Goal: Use online tool/utility

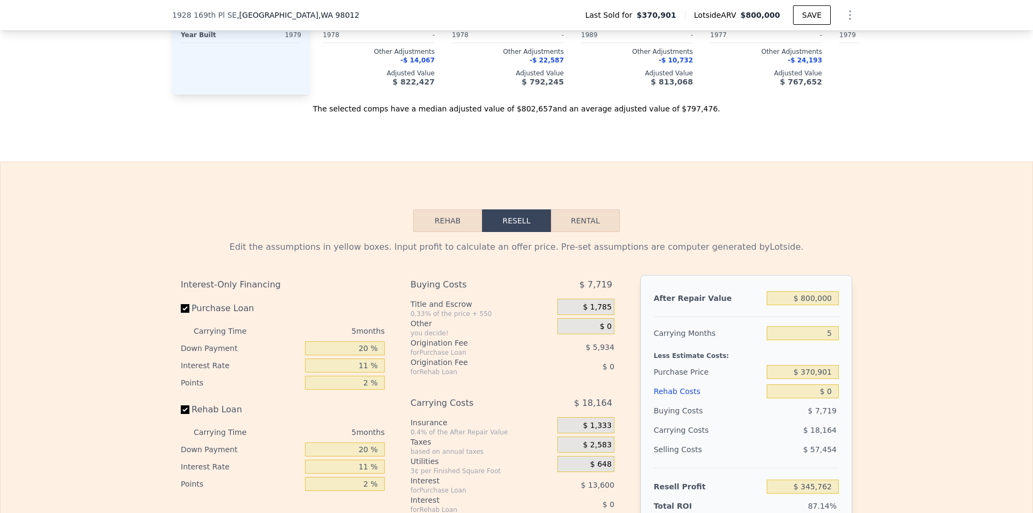
scroll to position [1523, 0]
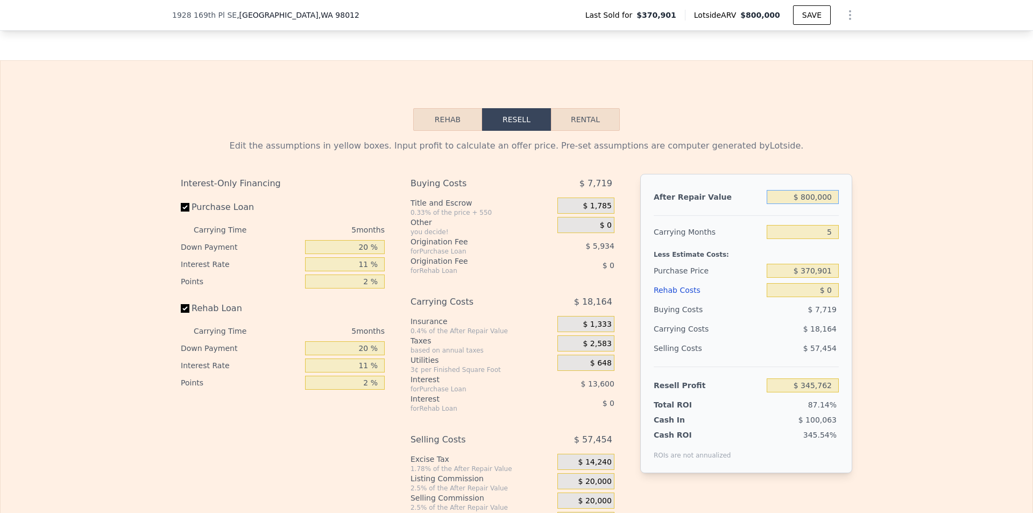
click at [831, 204] on input "$ 800,000" at bounding box center [802, 197] width 72 height 14
type input "$ 795"
type input "-$ 395,264"
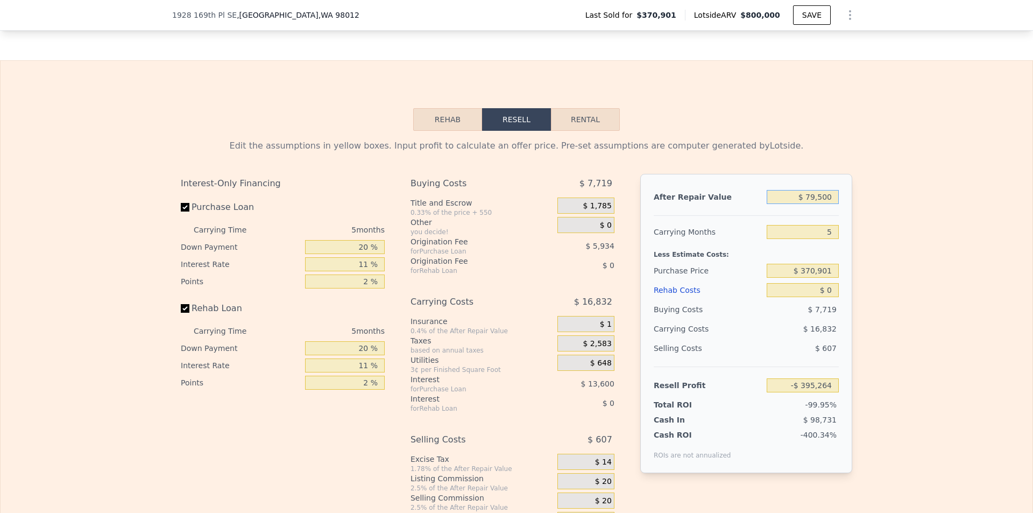
type input "$ 795,000"
type input "$ 341,126"
type input "$ 795,000"
click at [825, 297] on input "$ 0" at bounding box center [802, 290] width 72 height 14
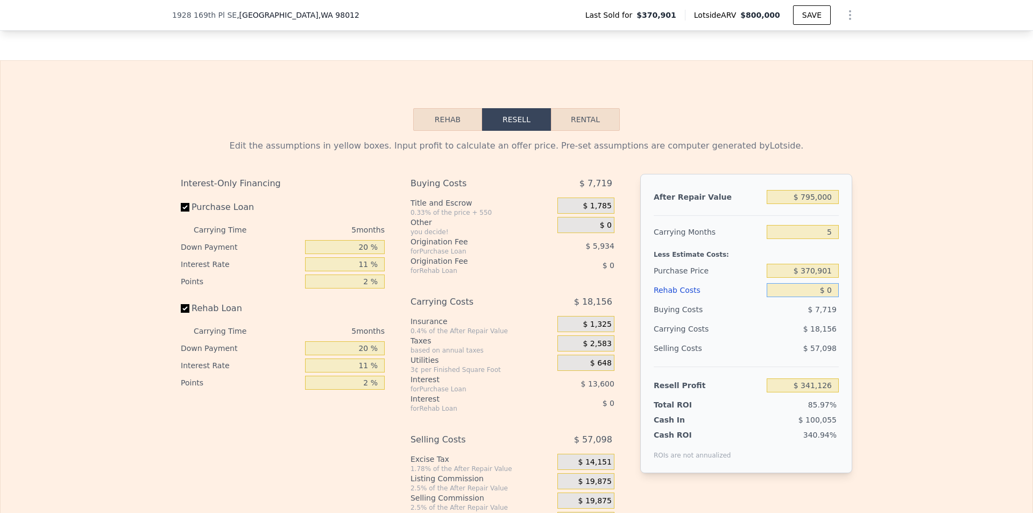
click at [825, 297] on input "$ 0" at bounding box center [802, 290] width 72 height 14
type input "$ 120,000"
type input "$ 214,806"
type input "$ 120,000"
click at [784, 358] on div "$ 57,098" at bounding box center [802, 347] width 73 height 19
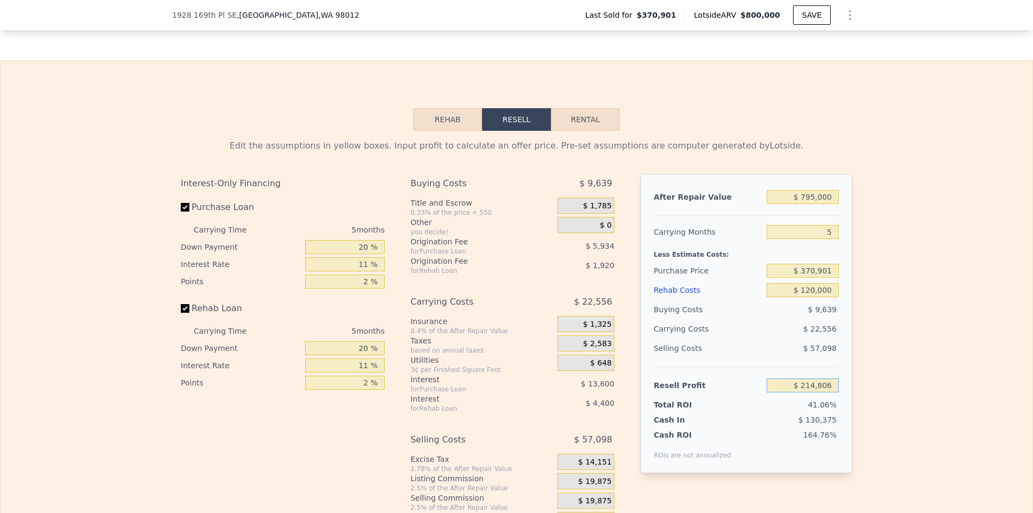
click at [813, 392] on input "$ 214,806" at bounding box center [802, 385] width 72 height 14
type input "$ 35,000"
click at [971, 364] on div "Edit the assumptions in yellow boxes. Input profit to calculate an offer price.…" at bounding box center [517, 331] width 1032 height 400
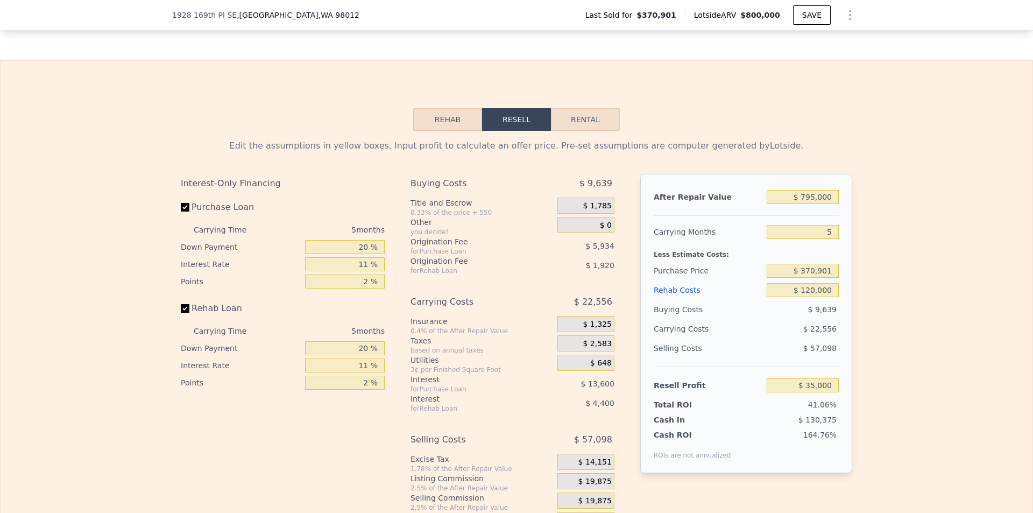
type input "$ 541,170"
click at [818, 392] on input "$ 35,000" at bounding box center [802, 385] width 72 height 14
type input "$ 50,000"
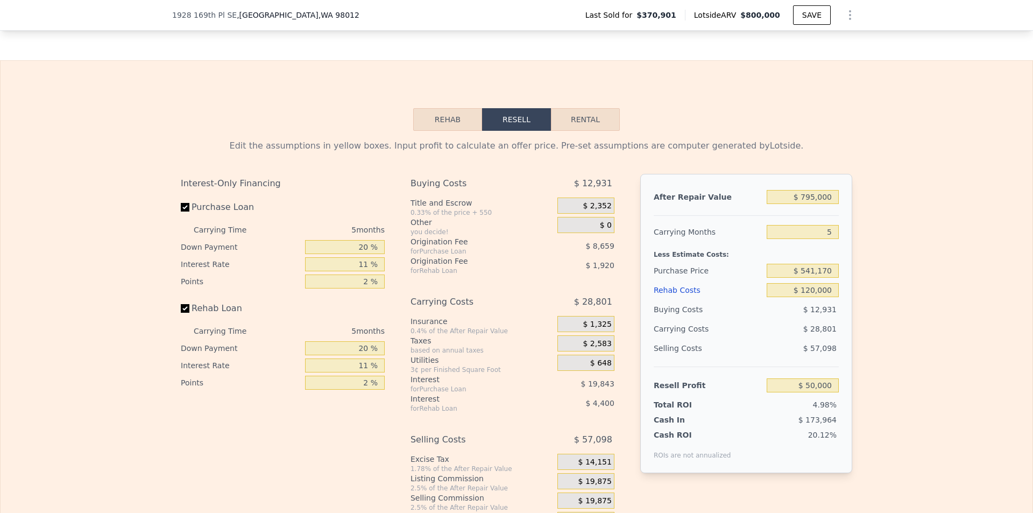
click at [875, 385] on div "Edit the assumptions in yellow boxes. Input profit to calculate an offer price.…" at bounding box center [517, 331] width 1032 height 400
type input "$ 526,969"
click at [801, 392] on input "$ 50,000" at bounding box center [802, 385] width 72 height 14
click at [807, 392] on input "$ 50,000" at bounding box center [802, 385] width 72 height 14
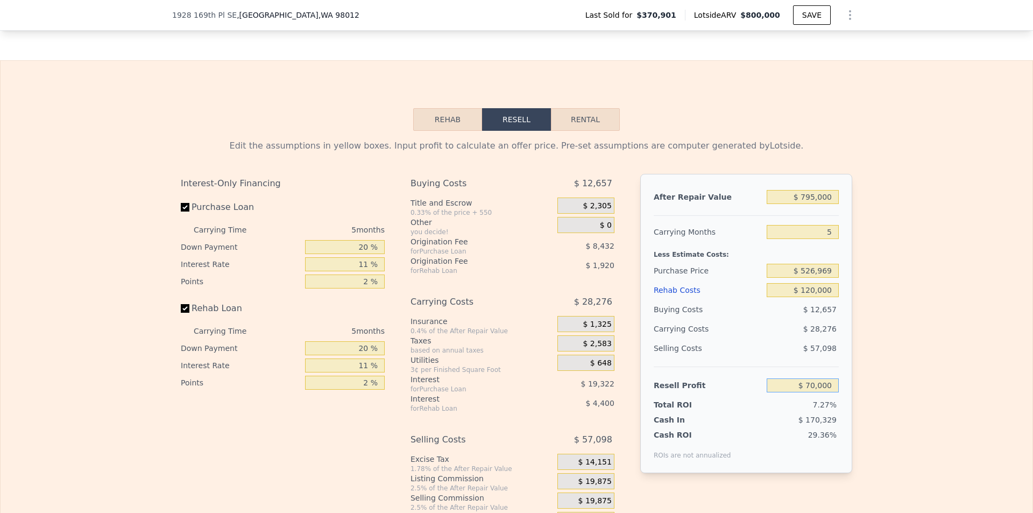
type input "$ 70,000"
type input "$ 508,026"
click at [885, 357] on div "Edit the assumptions in yellow boxes. Input profit to calculate an offer price.…" at bounding box center [517, 331] width 1032 height 400
